Goal: Task Accomplishment & Management: Manage account settings

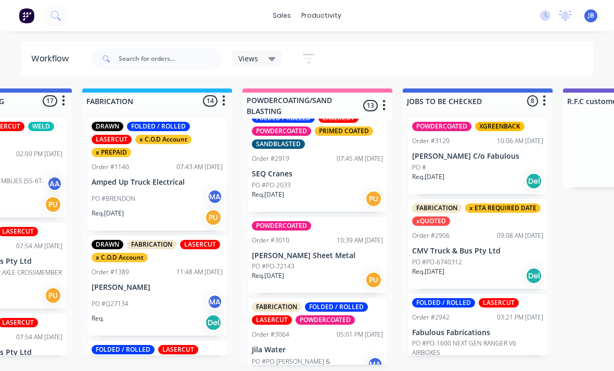
scroll to position [571, 0]
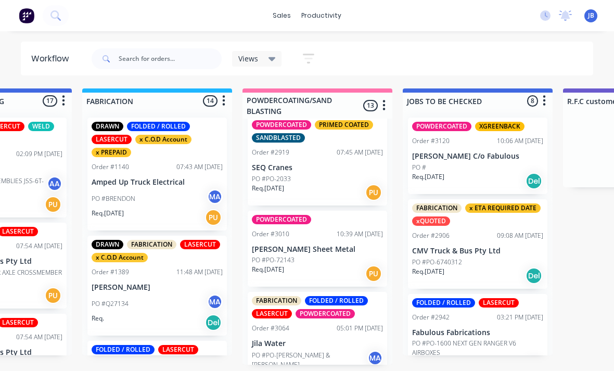
click at [269, 174] on p "PO #PO-2033" at bounding box center [271, 178] width 39 height 9
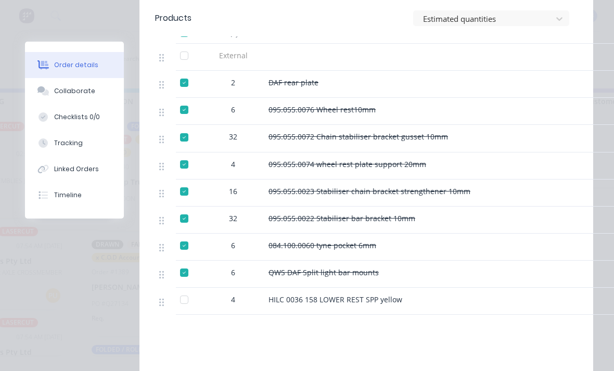
scroll to position [426, 0]
click at [55, 82] on button "Collaborate" at bounding box center [74, 91] width 99 height 26
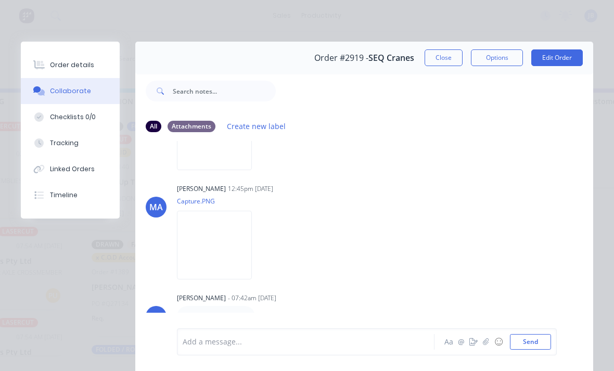
scroll to position [1994, 0]
click at [430, 60] on button "Close" at bounding box center [444, 57] width 38 height 17
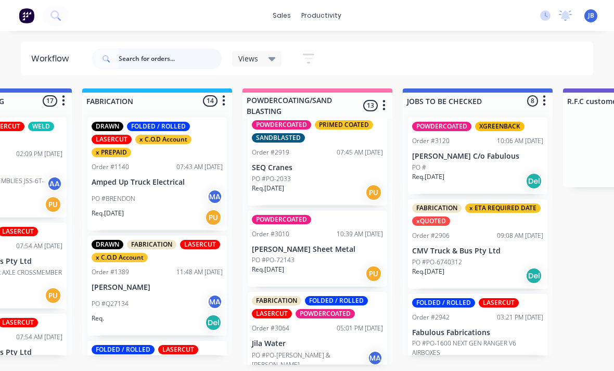
click at [121, 55] on input "text" at bounding box center [170, 58] width 103 height 21
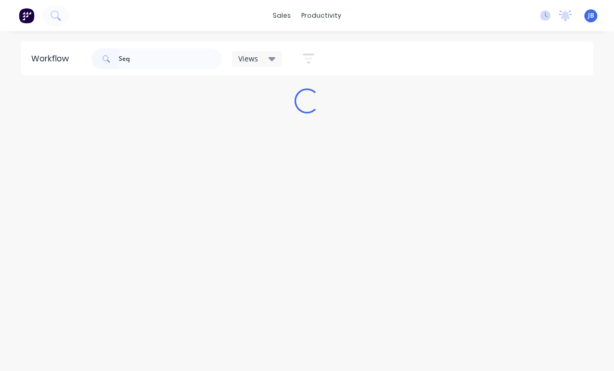
scroll to position [10, 0]
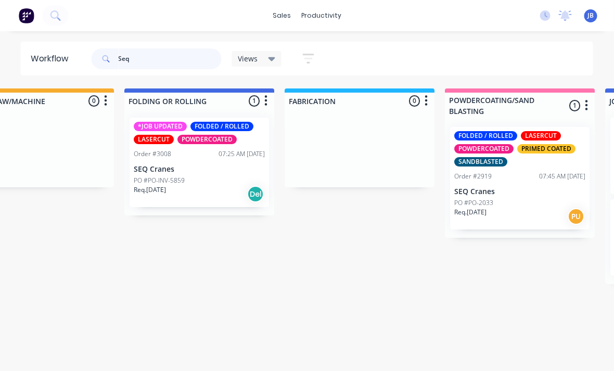
type input "Seq"
click at [152, 150] on div "*JOB UPDATED FOLDED / ROLLED LASERCUT POWDERCOATED Order #3008 07:25 AM [DATE] …" at bounding box center [199, 163] width 139 height 90
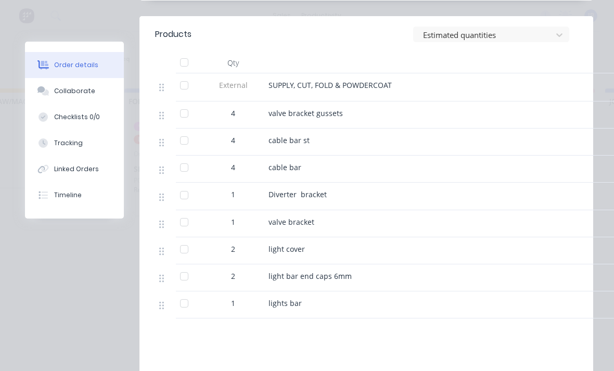
scroll to position [381, 0]
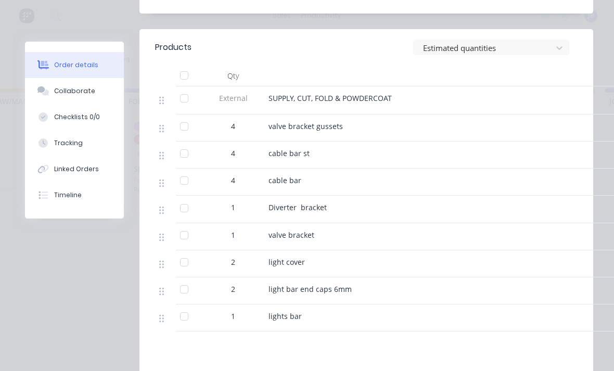
click at [63, 99] on button "Collaborate" at bounding box center [74, 91] width 99 height 26
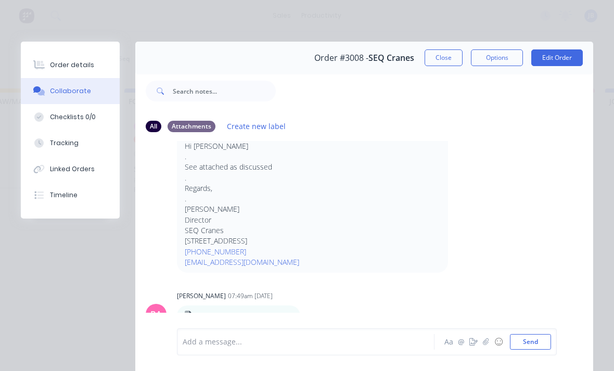
scroll to position [2036, 0]
click at [434, 65] on button "Close" at bounding box center [444, 57] width 38 height 17
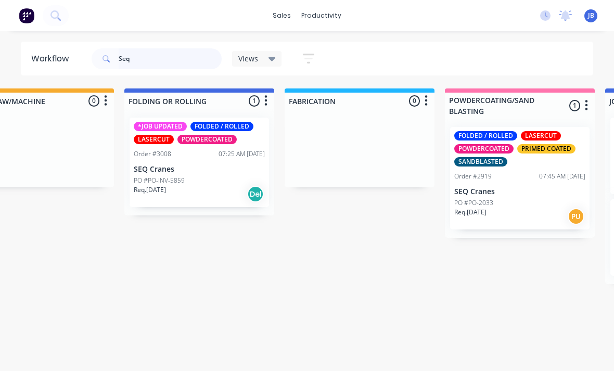
scroll to position [10, 699]
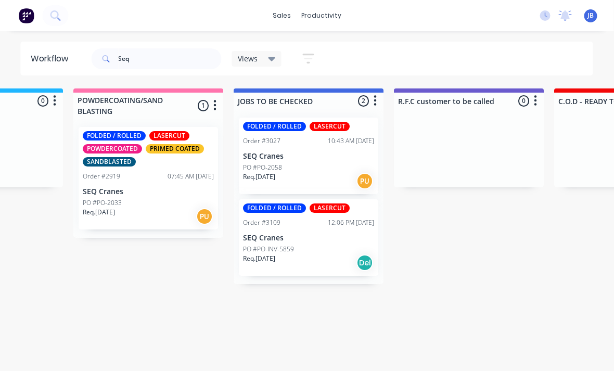
click at [296, 163] on div "PO #PO-2058" at bounding box center [309, 167] width 131 height 9
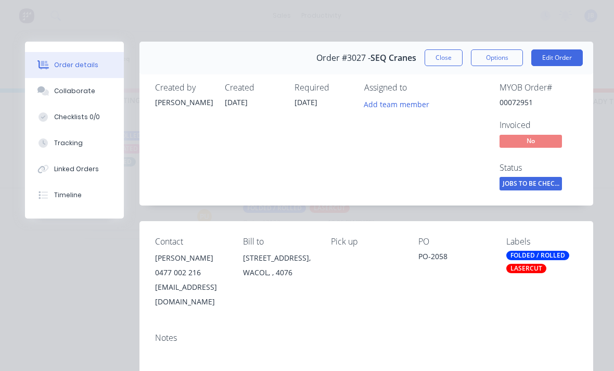
scroll to position [0, 0]
click at [78, 109] on button "Checklists 0/0" at bounding box center [74, 117] width 99 height 26
type textarea "x"
click at [58, 95] on div "Collaborate" at bounding box center [74, 90] width 41 height 9
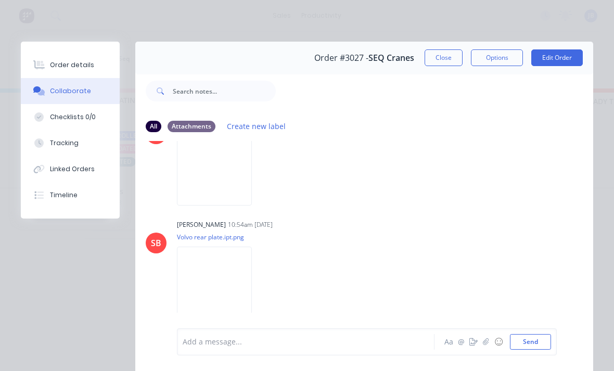
scroll to position [360, 0]
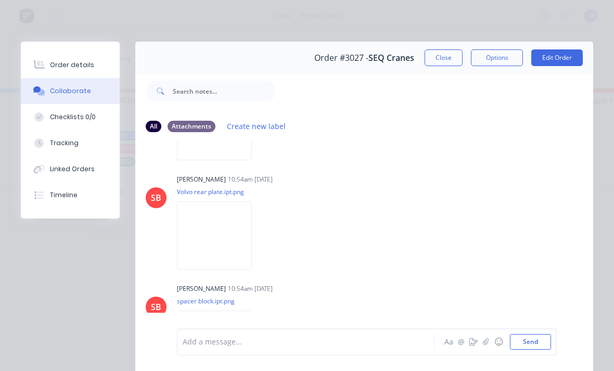
click at [198, 249] on img at bounding box center [214, 235] width 75 height 68
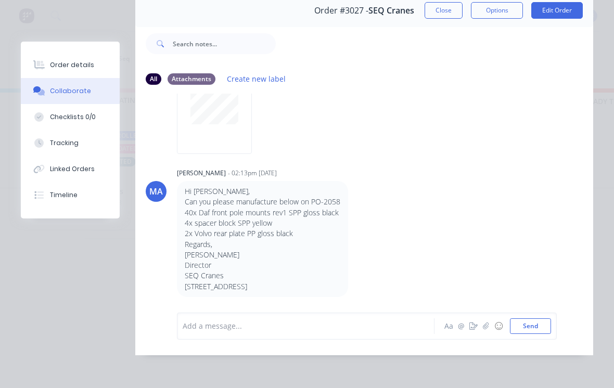
scroll to position [63, 0]
click at [59, 68] on div "Order details" at bounding box center [72, 64] width 44 height 9
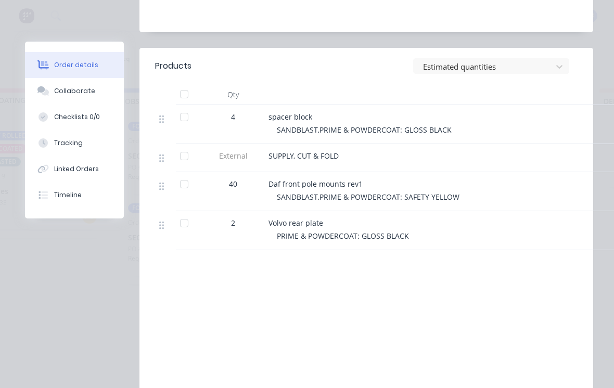
scroll to position [361, 0]
click at [324, 149] on div "SUPPLY, CUT & FOLD" at bounding box center [472, 159] width 416 height 28
click at [87, 96] on button "Collaborate" at bounding box center [74, 91] width 99 height 26
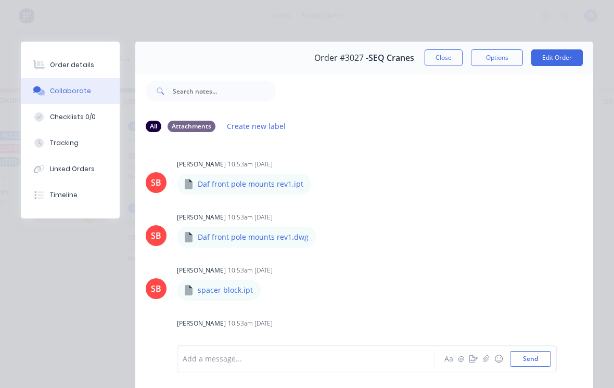
scroll to position [0, 0]
click at [93, 64] on button "Order details" at bounding box center [70, 65] width 99 height 26
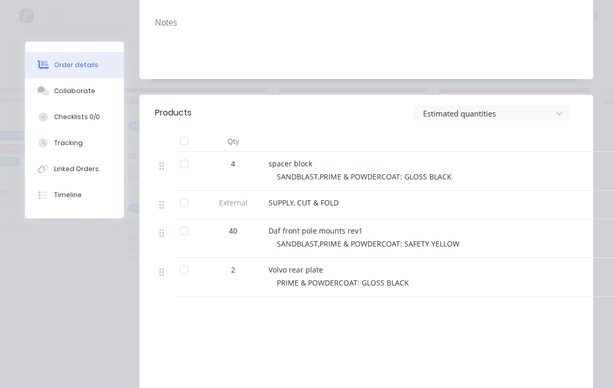
scroll to position [316, 0]
click at [385, 290] on div "Products Estimated quantities Qty 4 spacer block SANDBLAST,PRIME & POWDERCOAT: …" at bounding box center [366, 280] width 454 height 372
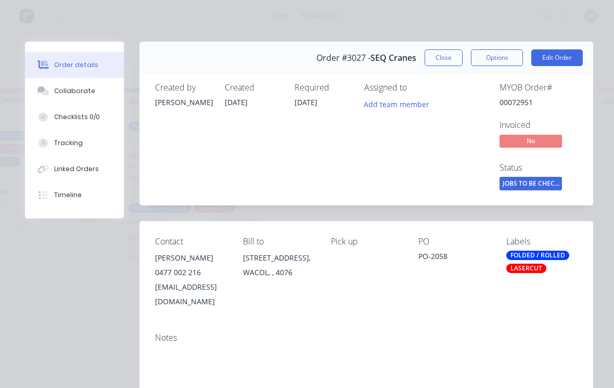
scroll to position [0, 0]
click at [445, 60] on button "Close" at bounding box center [444, 57] width 38 height 17
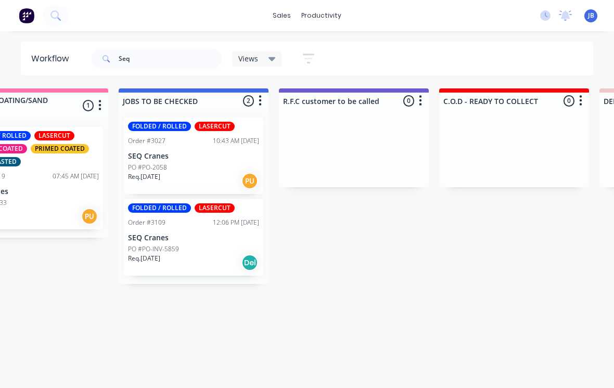
click at [202, 160] on div "FOLDED / ROLLED LASERCUT Order #3027 10:43 AM [DATE] SEQ Cranes PO #PO-2058 Req…" at bounding box center [193, 156] width 139 height 76
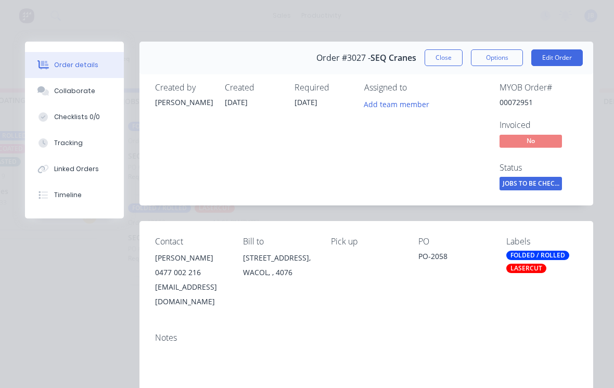
click at [435, 52] on button "Close" at bounding box center [444, 57] width 38 height 17
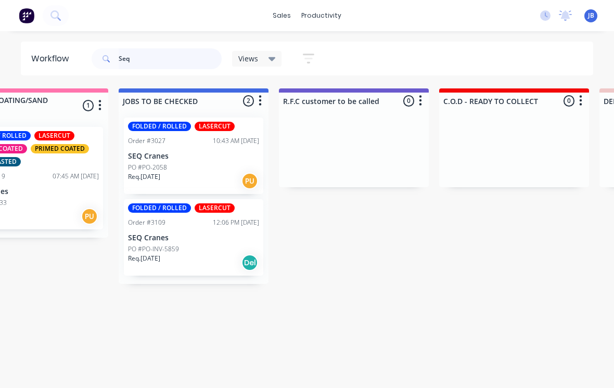
click at [160, 64] on input "Seq" at bounding box center [170, 58] width 103 height 21
type input "S"
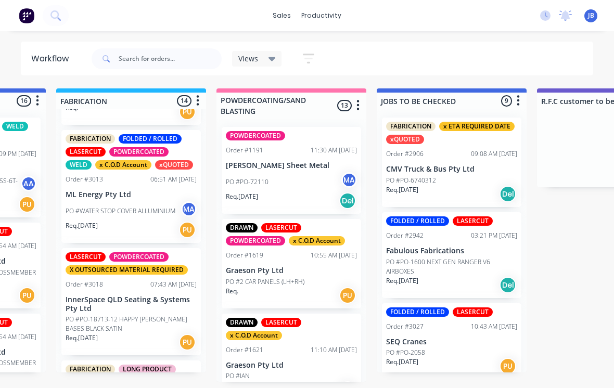
scroll to position [828, 0]
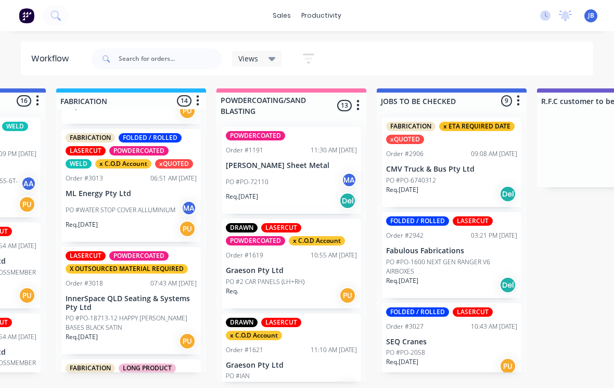
click at [80, 206] on p "PO #WATER STOP COVER ALLUMINIUM" at bounding box center [121, 210] width 110 height 9
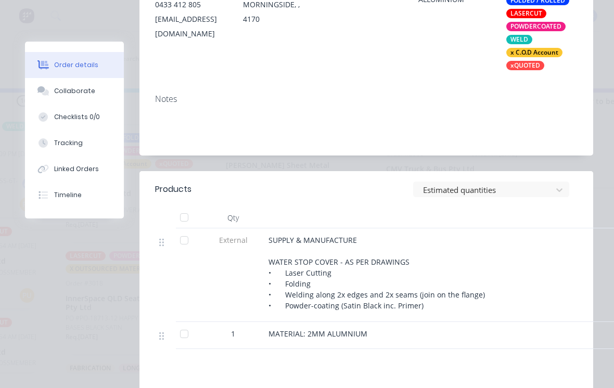
scroll to position [269, 0]
click at [50, 91] on div at bounding box center [43, 90] width 16 height 9
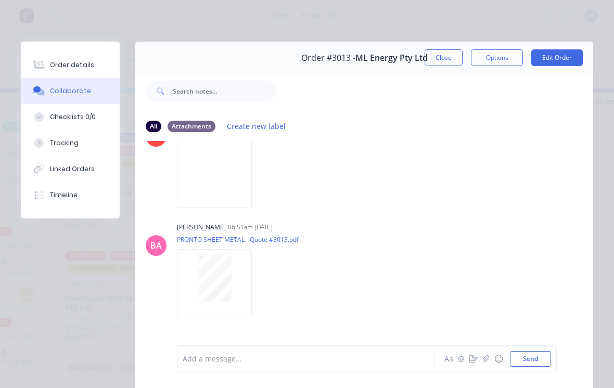
scroll to position [301, 0]
click at [448, 53] on button "Close" at bounding box center [444, 57] width 38 height 17
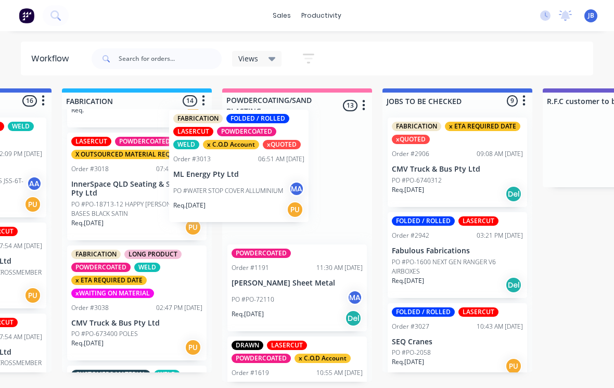
scroll to position [824, 0]
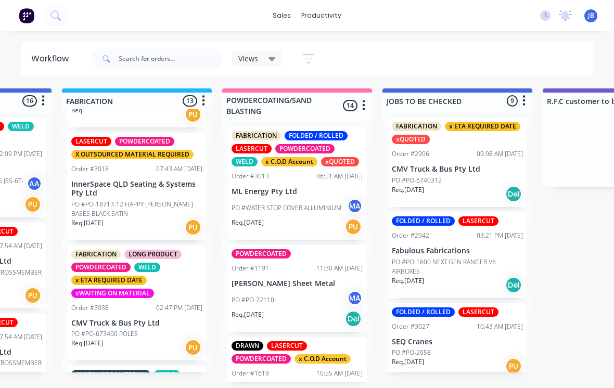
click at [277, 202] on div "PO #WATER STOP COVER ALLUMINIUM MA" at bounding box center [297, 208] width 131 height 20
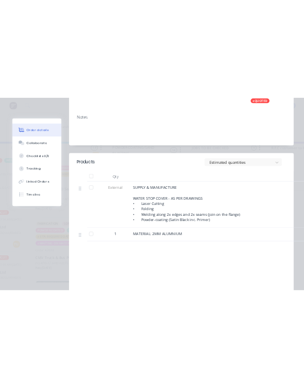
scroll to position [343, 0]
